Goal: Information Seeking & Learning: Learn about a topic

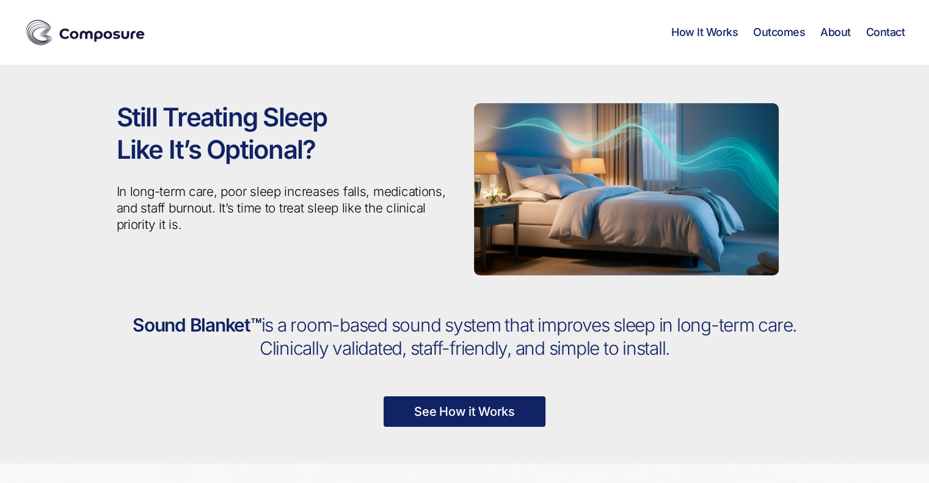
click at [501, 415] on link "See How it Works" at bounding box center [465, 411] width 162 height 31
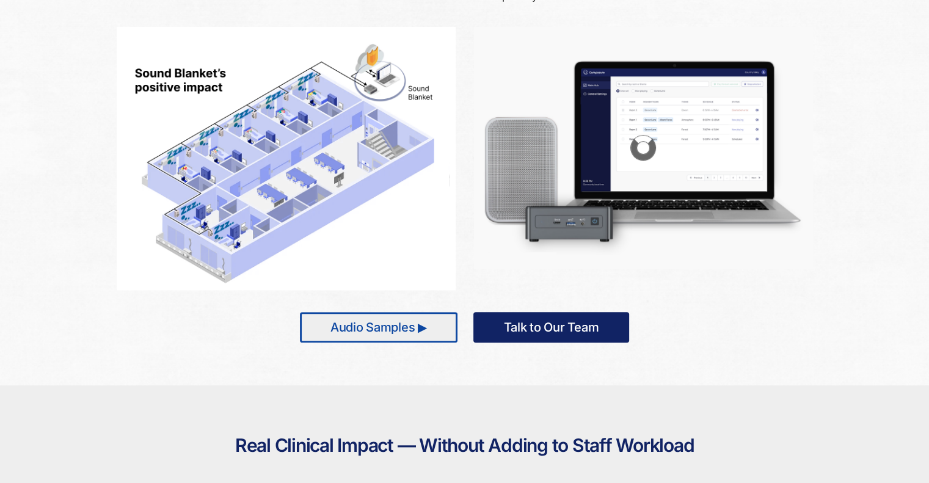
scroll to position [688, 0]
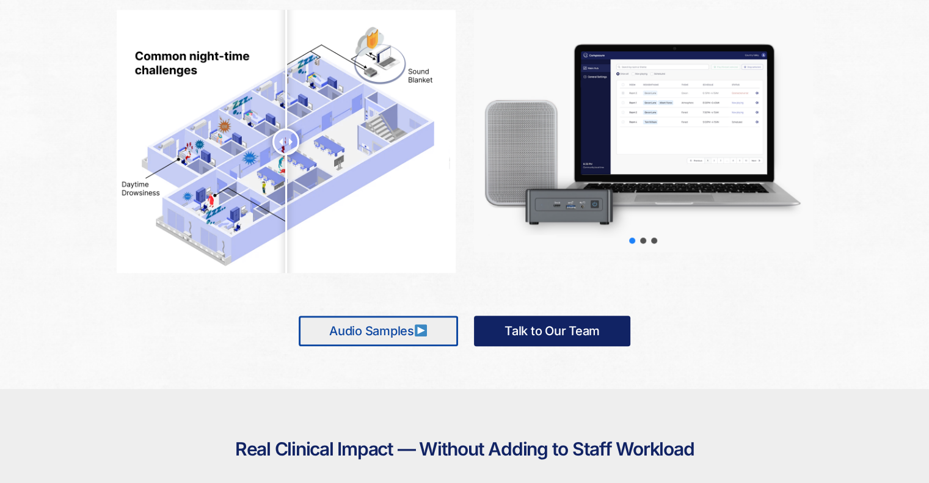
click at [404, 330] on link "Audio Samples" at bounding box center [378, 331] width 159 height 31
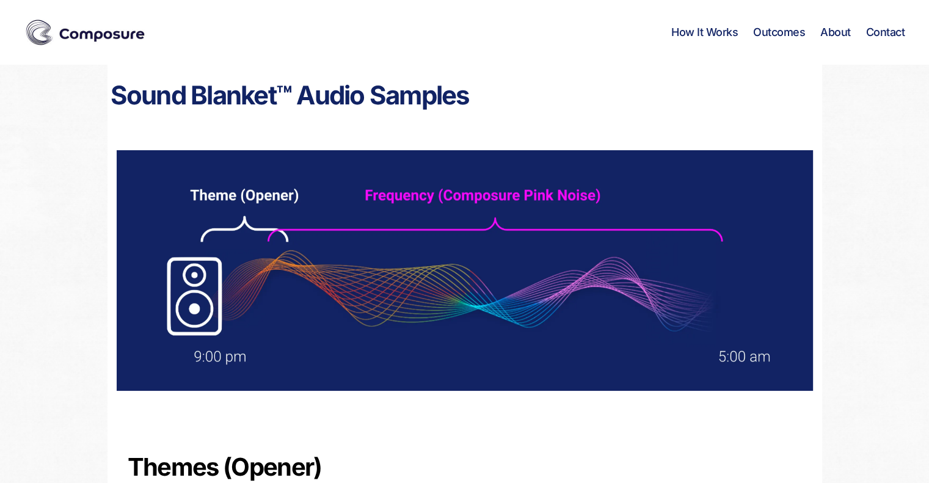
click at [633, 431] on div "Themes (Opener)" at bounding box center [465, 458] width 715 height 86
click at [385, 229] on img at bounding box center [465, 270] width 696 height 241
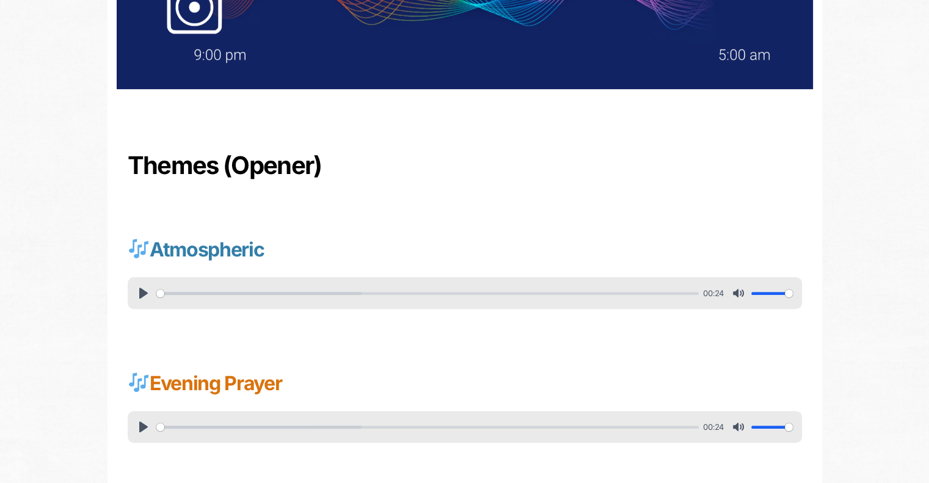
scroll to position [305, 0]
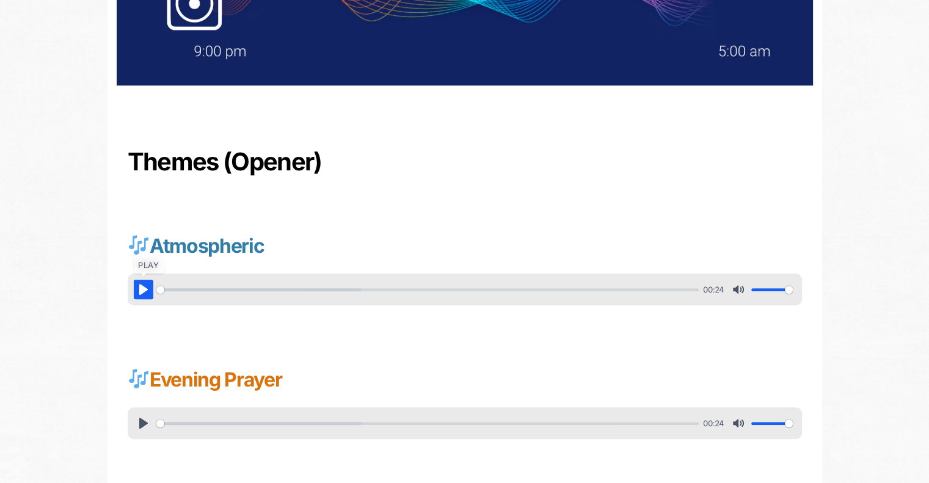
click at [143, 290] on button "Pause Play" at bounding box center [144, 290] width 20 height 20
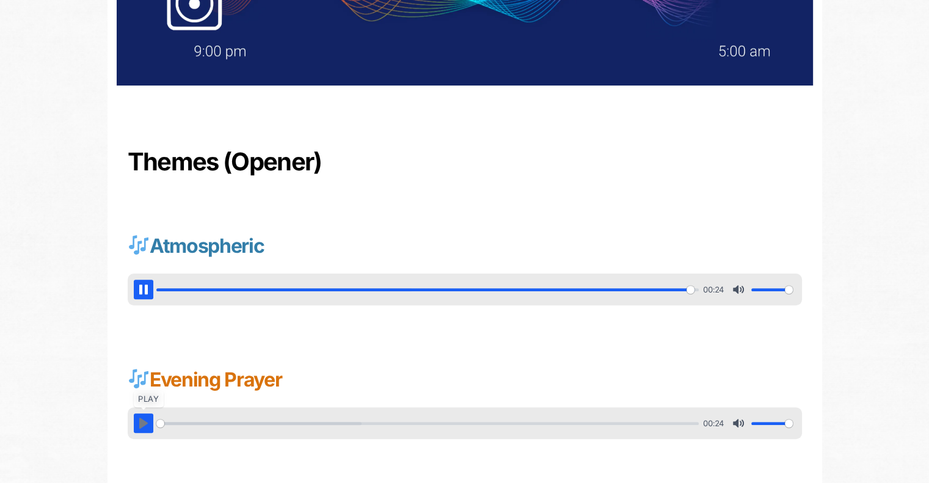
type input "100"
click at [139, 425] on button "Pause Play" at bounding box center [144, 424] width 20 height 20
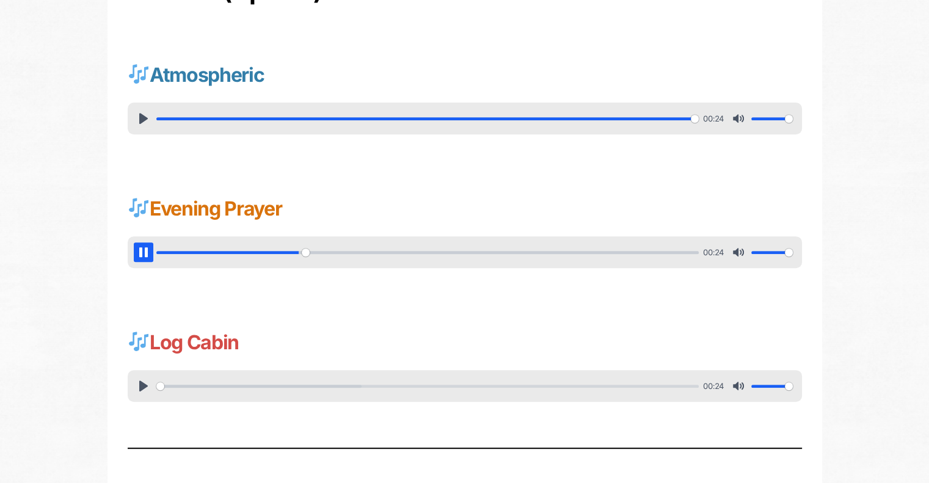
scroll to position [481, 0]
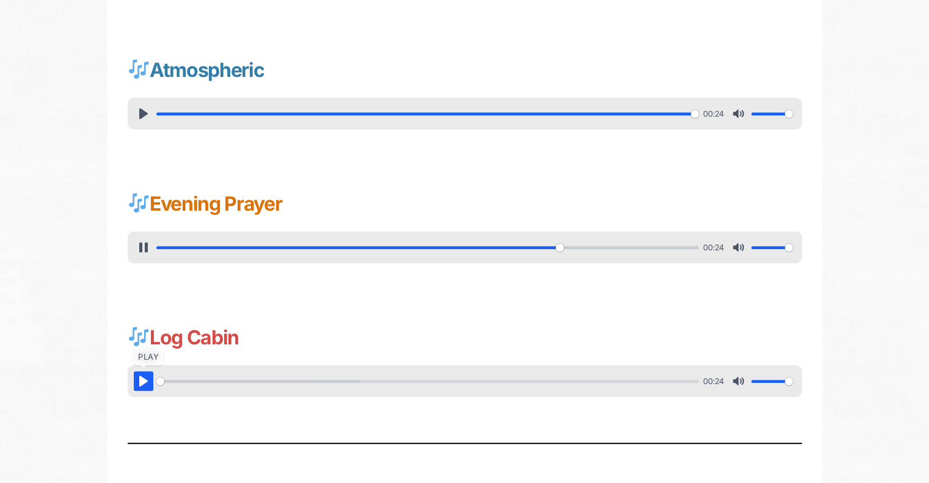
click at [137, 379] on button "Pause Play" at bounding box center [144, 381] width 20 height 20
type input "75.74"
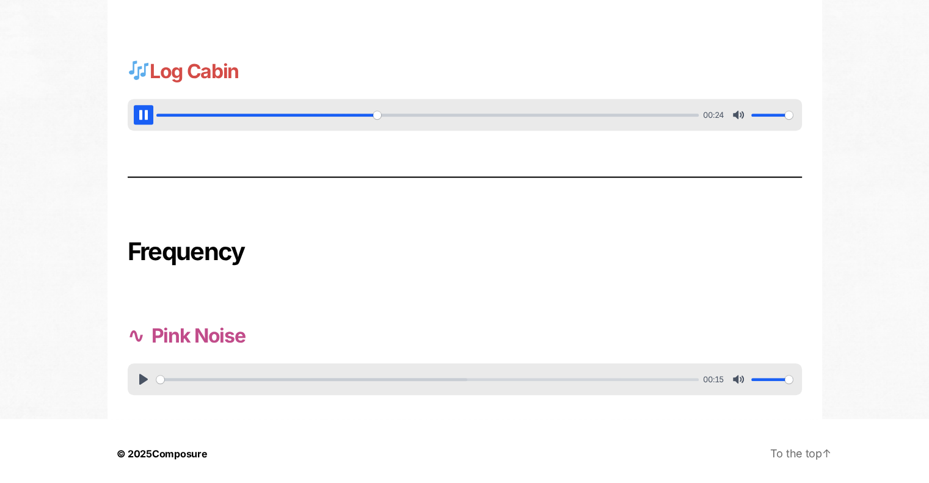
scroll to position [753, 0]
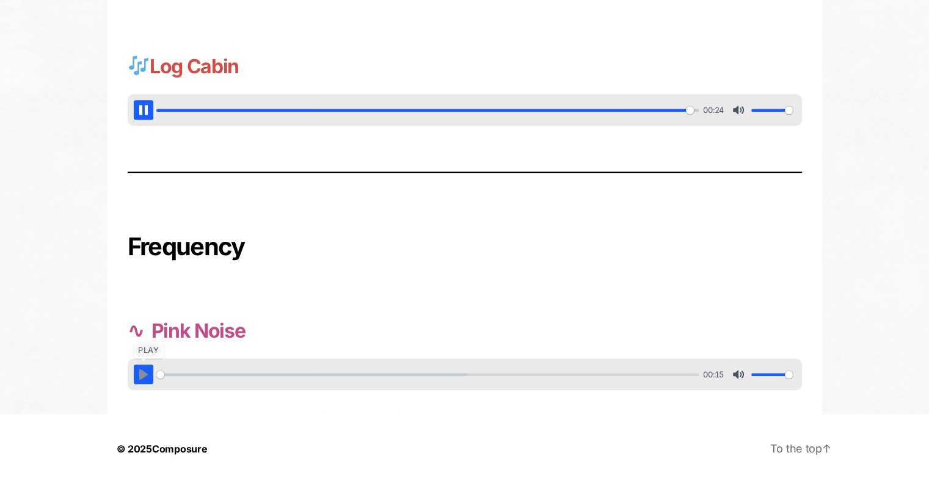
type input "100"
click at [141, 371] on button "Pause Play" at bounding box center [144, 375] width 20 height 20
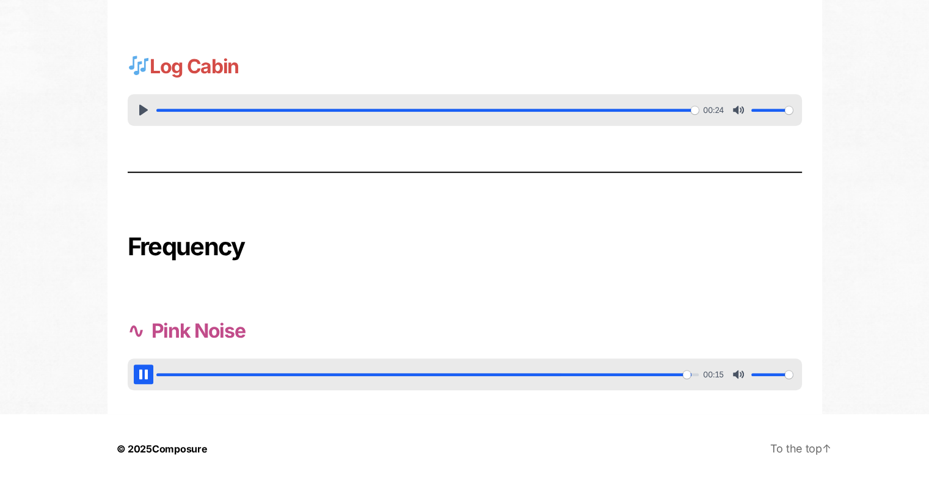
type input "100"
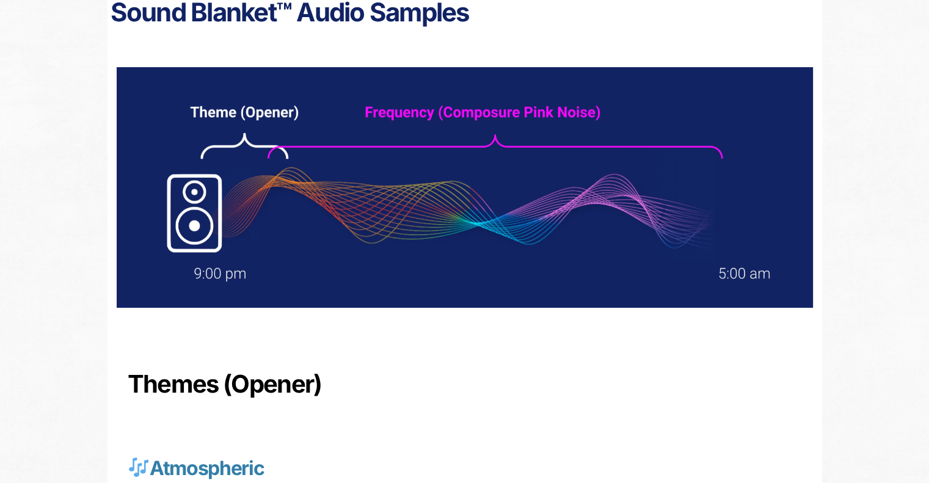
scroll to position [0, 0]
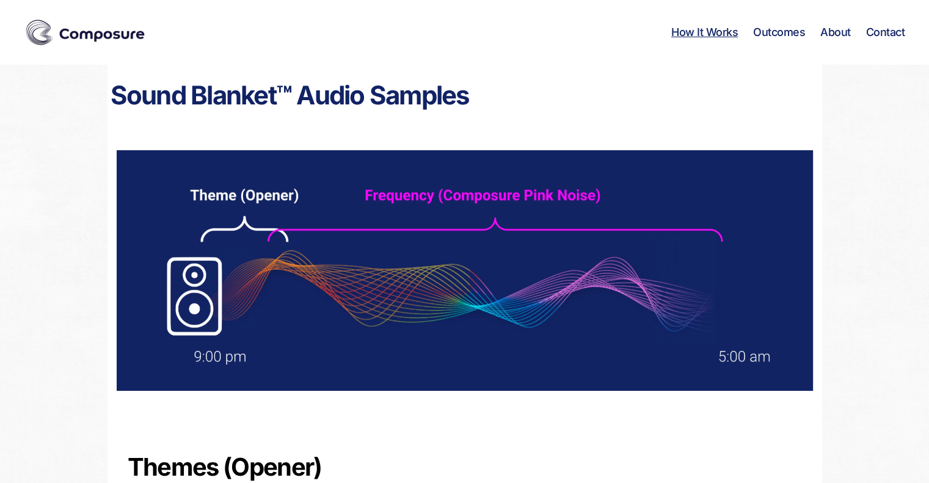
click at [715, 29] on link "How It Works" at bounding box center [704, 32] width 67 height 13
